Goal: Task Accomplishment & Management: Manage account settings

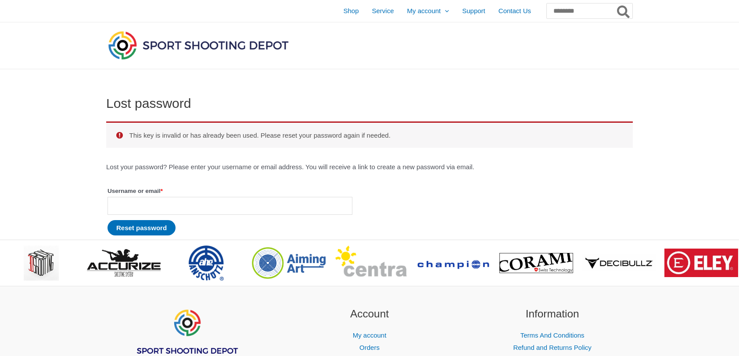
type input "**********"
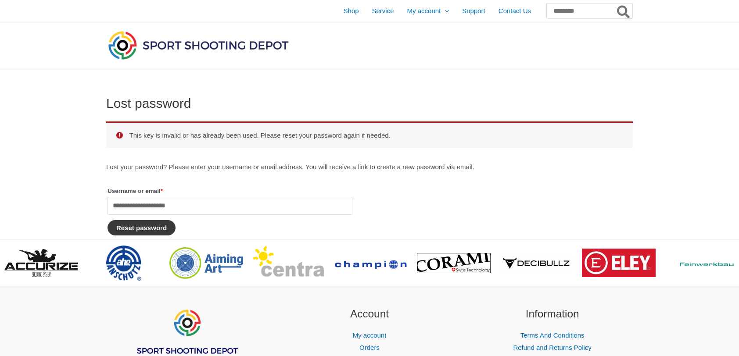
click at [166, 226] on button "Reset password" at bounding box center [142, 227] width 68 height 15
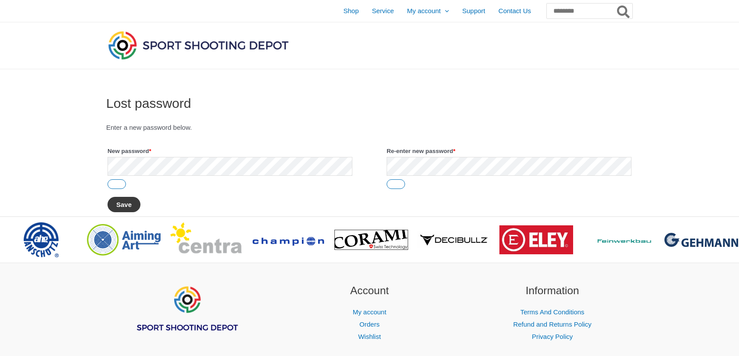
click at [130, 205] on button "Save" at bounding box center [124, 204] width 33 height 15
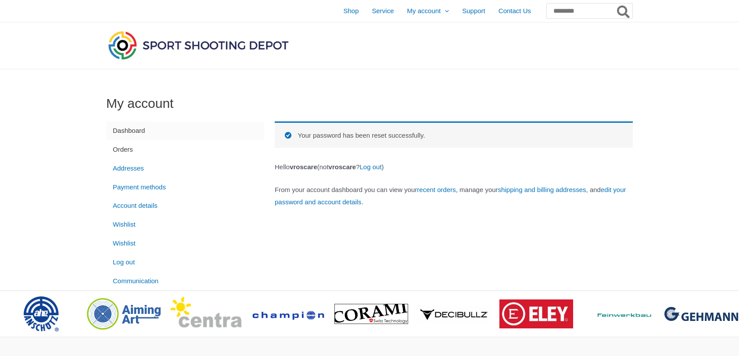
click at [130, 150] on link "Orders" at bounding box center [185, 149] width 158 height 19
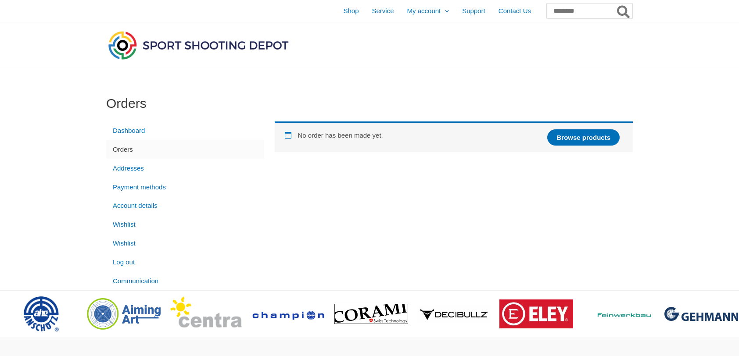
click at [122, 147] on link "Orders" at bounding box center [185, 149] width 158 height 19
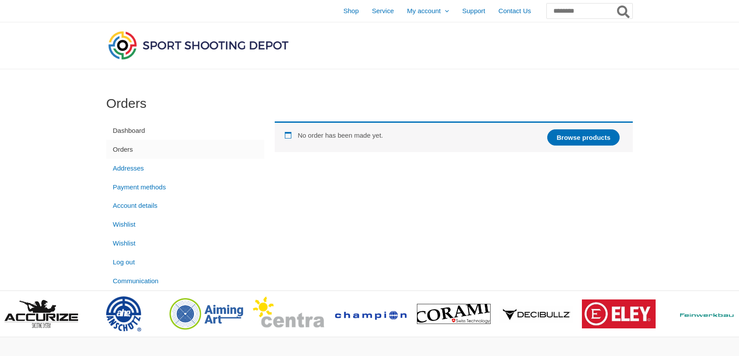
click at [125, 129] on link "Dashboard" at bounding box center [185, 131] width 158 height 19
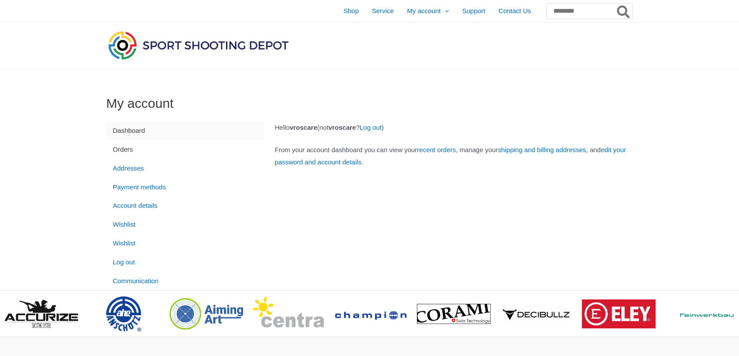
click at [128, 149] on link "Orders" at bounding box center [185, 149] width 158 height 19
